Goal: Information Seeking & Learning: Check status

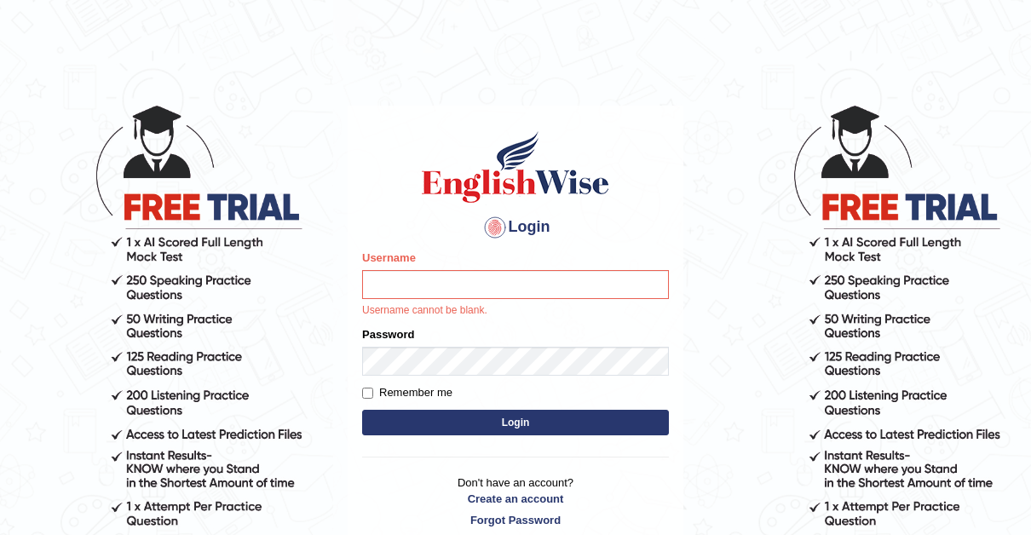
click at [424, 291] on input "Username" at bounding box center [515, 284] width 307 height 29
type input "Thelma"
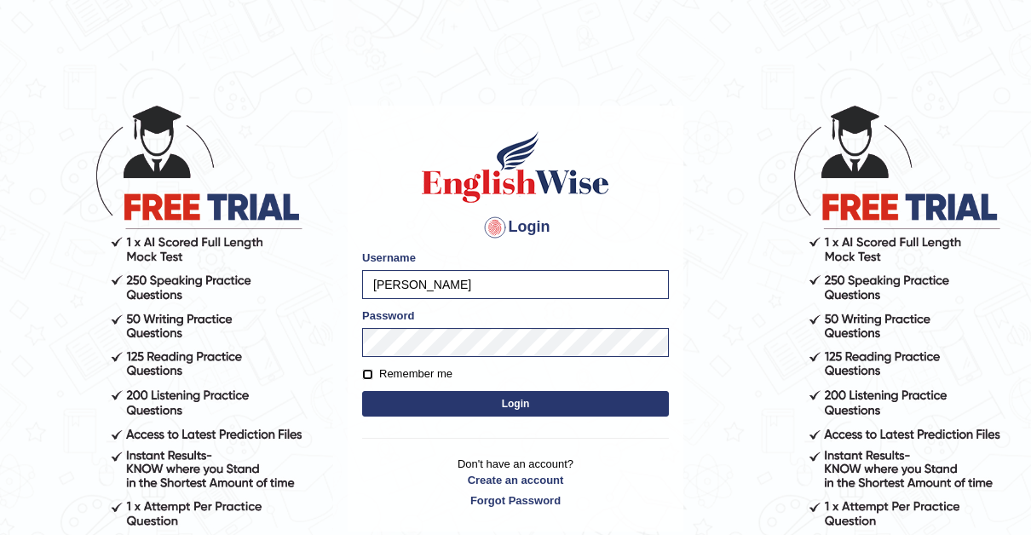
click at [367, 371] on input "Remember me" at bounding box center [367, 374] width 11 height 11
checkbox input "true"
click at [515, 400] on button "Login" at bounding box center [515, 404] width 307 height 26
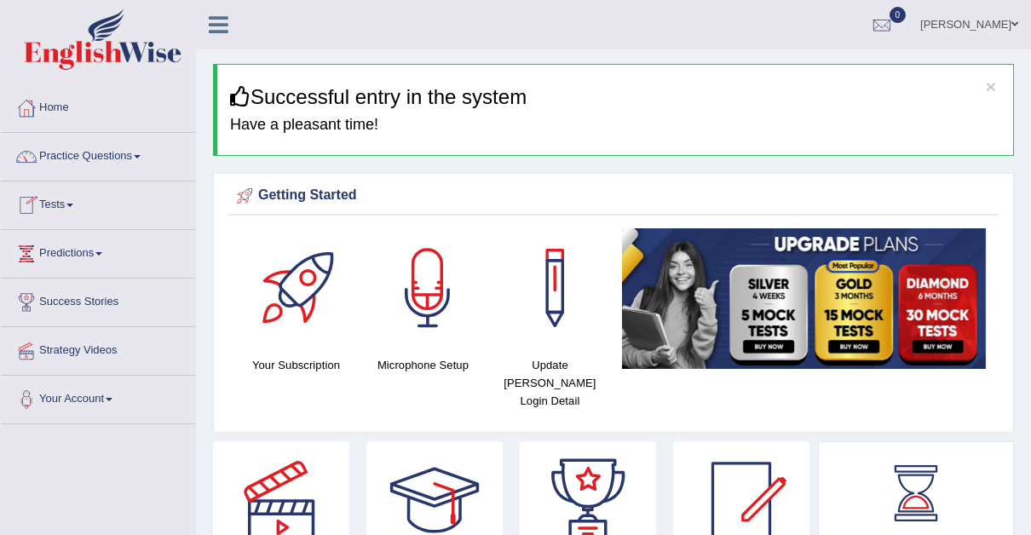
click at [73, 204] on span at bounding box center [69, 205] width 7 height 3
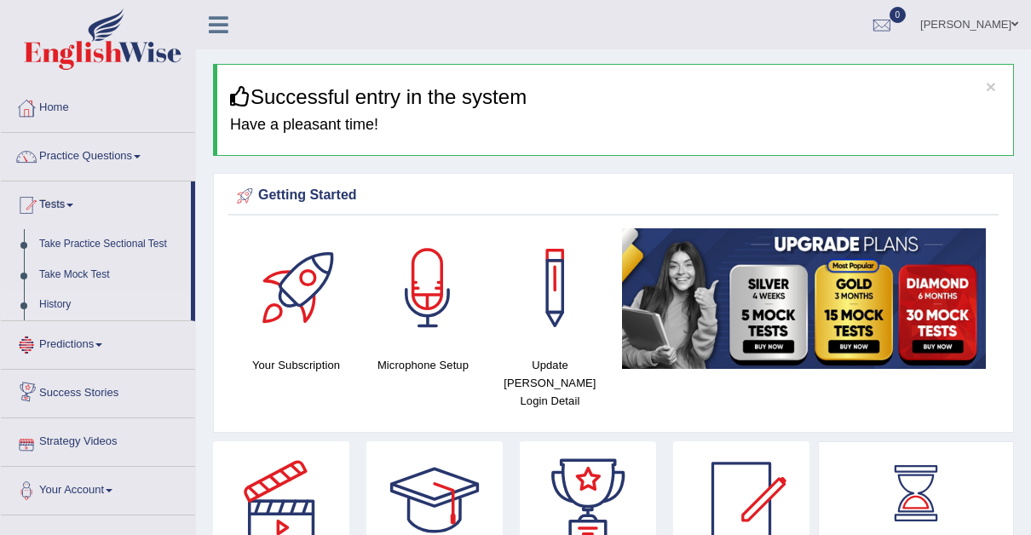
click at [62, 306] on link "History" at bounding box center [111, 305] width 159 height 31
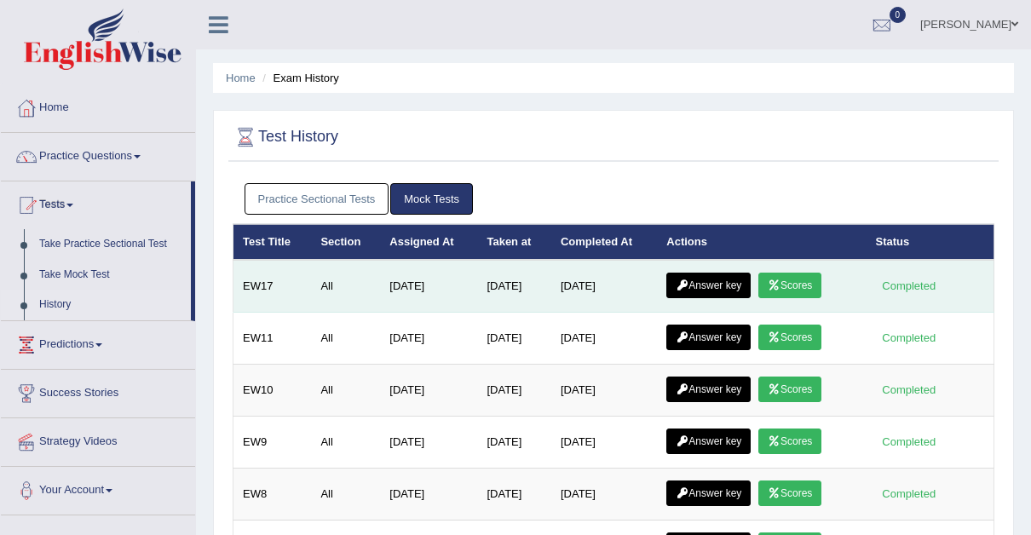
click at [710, 288] on link "Answer key" at bounding box center [708, 286] width 84 height 26
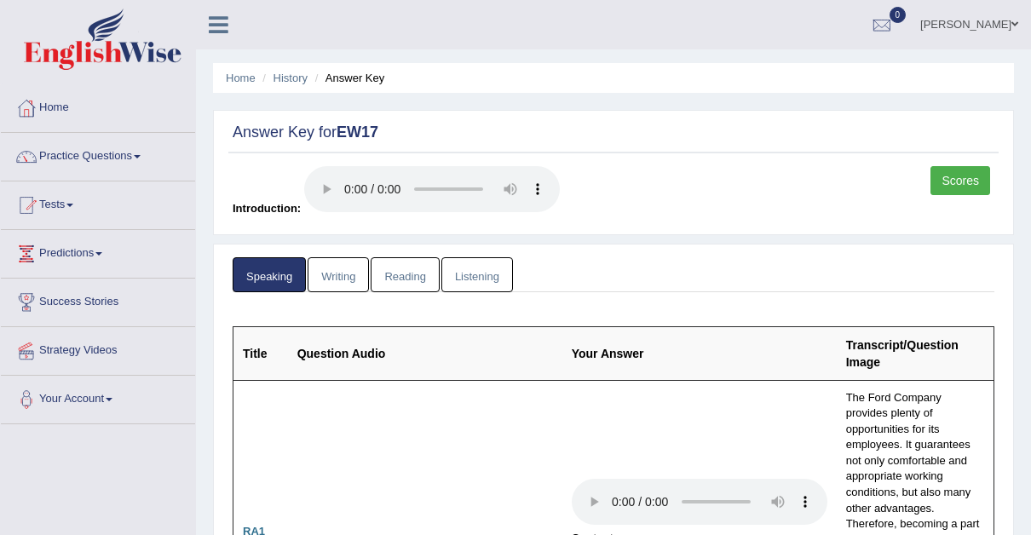
click at [408, 274] on link "Reading" at bounding box center [405, 274] width 68 height 35
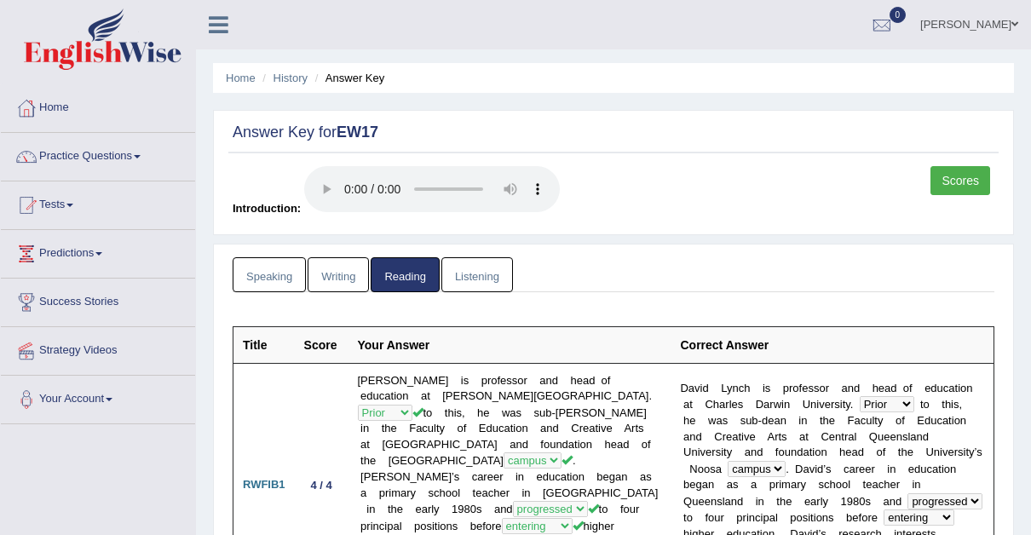
click at [476, 269] on link "Listening" at bounding box center [477, 274] width 72 height 35
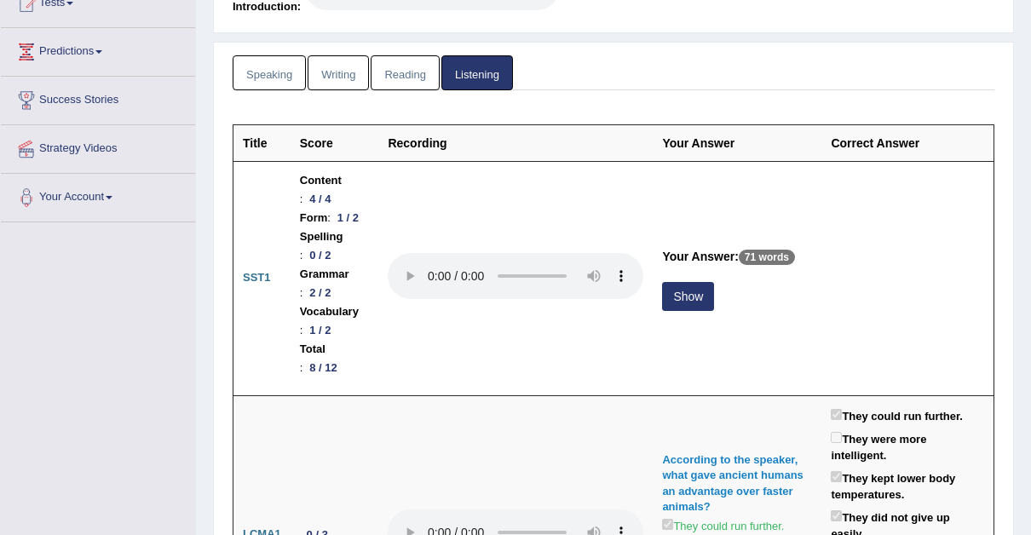
scroll to position [204, 0]
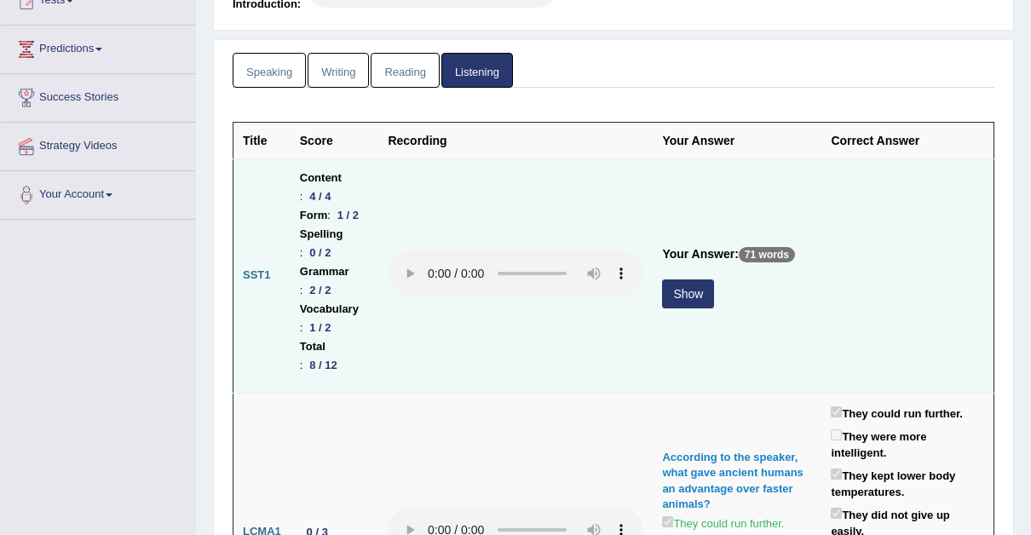
click at [714, 279] on button "Show" at bounding box center [688, 293] width 52 height 29
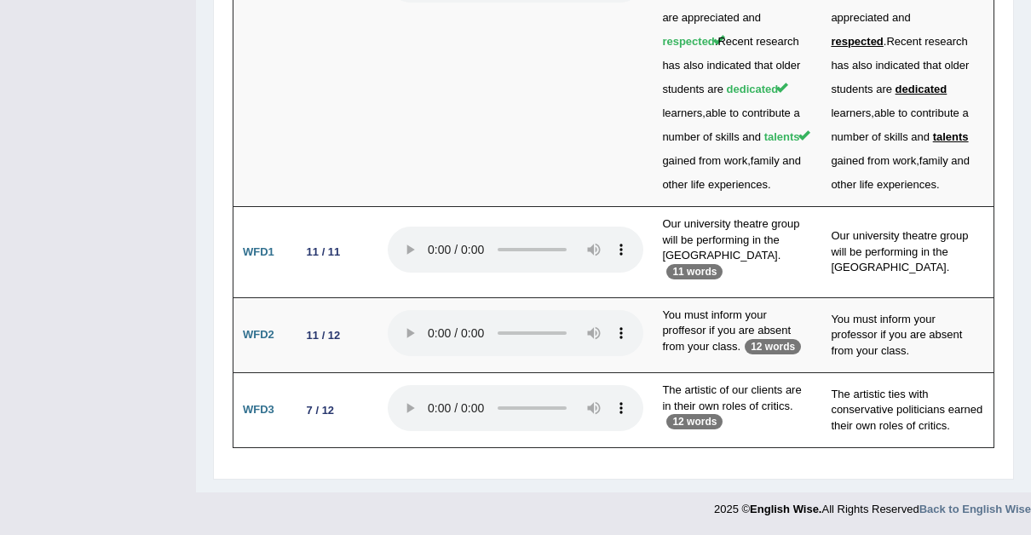
scroll to position [6130, 0]
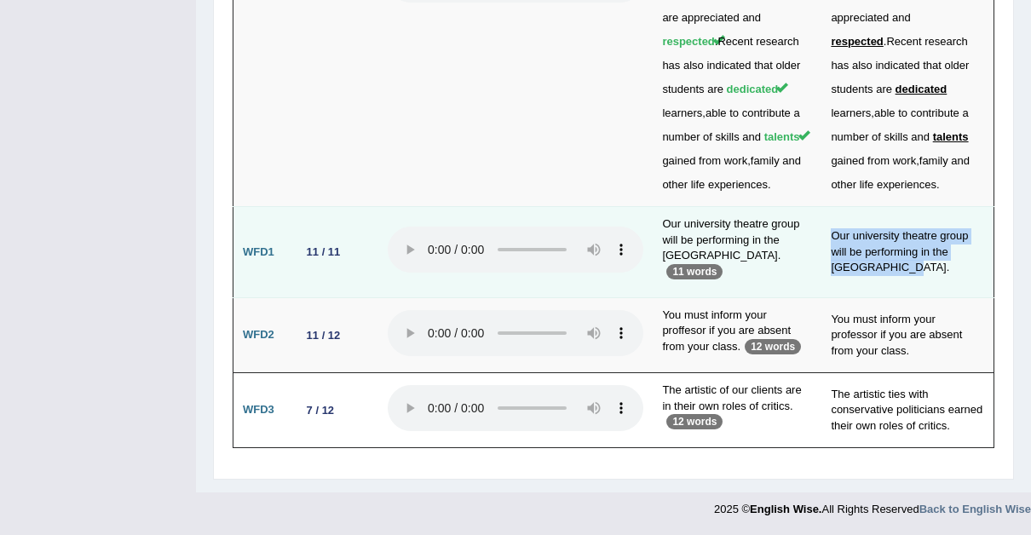
drag, startPoint x: 830, startPoint y: 279, endPoint x: 977, endPoint y: 288, distance: 147.6
click at [977, 288] on tr "WFD1 11 / 11 Our university theatre group will be performing in the concert hal…" at bounding box center [613, 252] width 761 height 91
click at [977, 288] on td "Our university theatre group will be performing in the concert hall." at bounding box center [907, 252] width 172 height 91
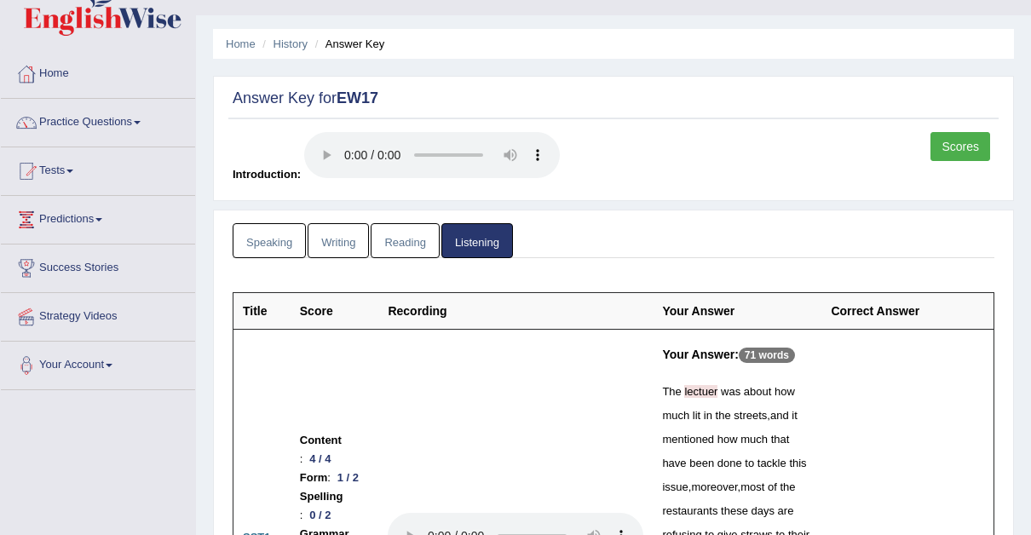
scroll to position [0, 0]
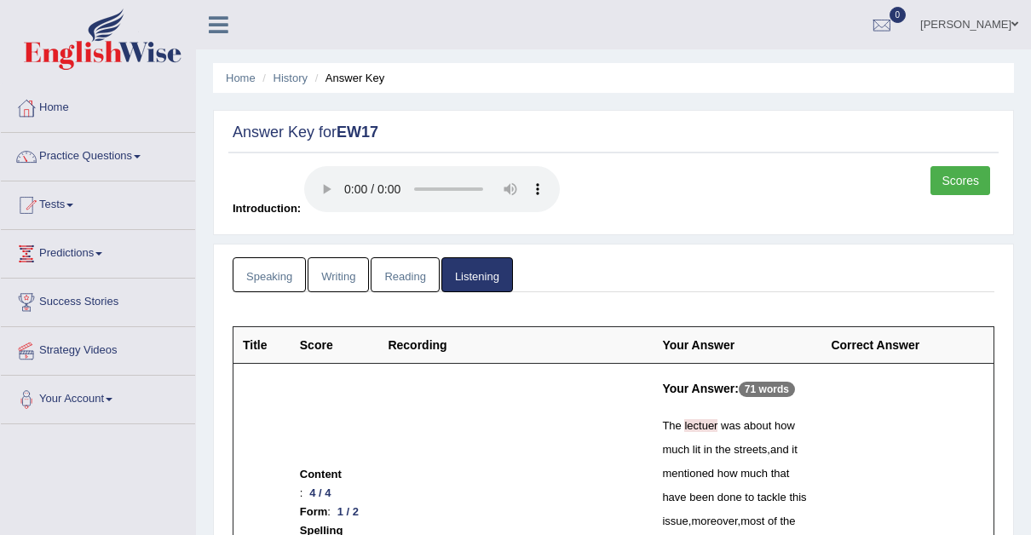
click at [1013, 26] on span at bounding box center [1014, 24] width 7 height 11
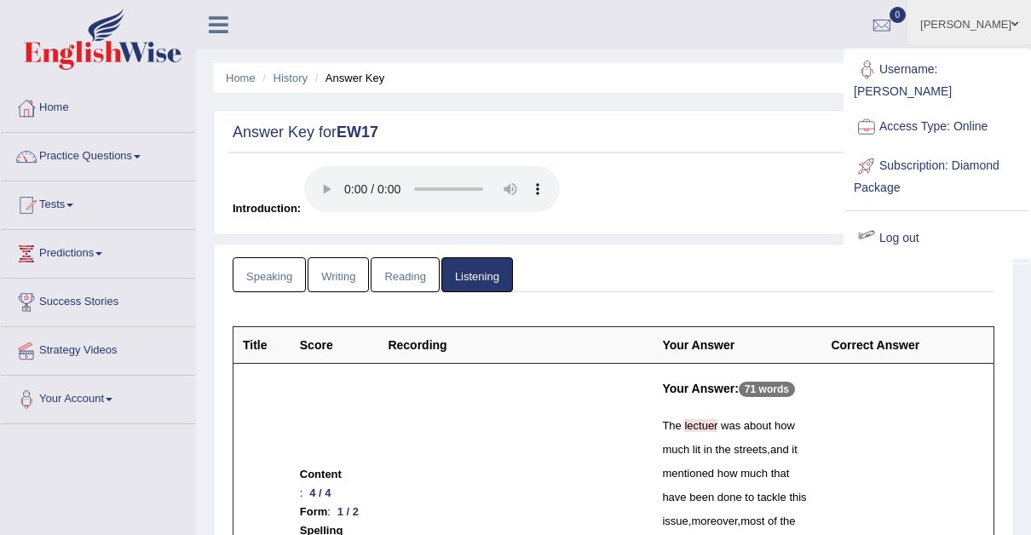
click at [896, 219] on link "Log out" at bounding box center [937, 238] width 184 height 39
